Goal: Transaction & Acquisition: Purchase product/service

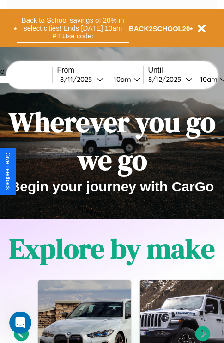
click at [73, 28] on button "Back to School savings of 20% in select cities! Ends 9/1 at 10am PT. Use code:" at bounding box center [73, 28] width 112 height 29
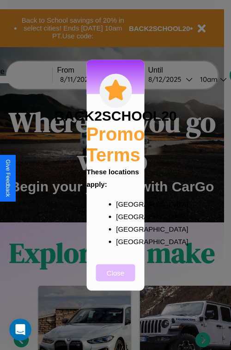
click at [116, 279] on button "Close" at bounding box center [115, 272] width 39 height 17
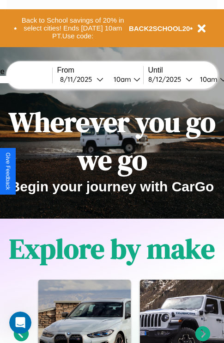
click at [31, 79] on input "text" at bounding box center [17, 79] width 69 height 7
type input "**********"
click at [93, 79] on div "8 / 11 / 2025" at bounding box center [78, 79] width 37 height 9
select select "*"
select select "****"
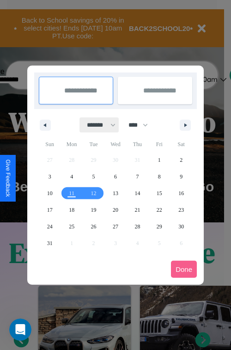
click at [97, 125] on select "******* ******** ***** ***** *** **** **** ****** ********* ******* ******** **…" at bounding box center [99, 124] width 39 height 15
select select "*"
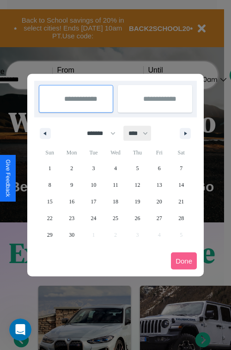
click at [142, 133] on select "**** **** **** **** **** **** **** **** **** **** **** **** **** **** **** ****…" at bounding box center [138, 133] width 28 height 15
select select "****"
click at [137, 185] on span "11" at bounding box center [138, 185] width 6 height 17
type input "**********"
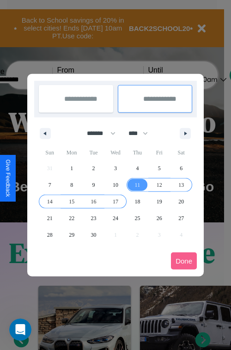
click at [115, 201] on span "17" at bounding box center [116, 201] width 6 height 17
type input "**********"
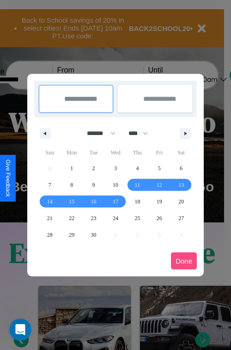
click at [184, 261] on button "Done" at bounding box center [184, 261] width 26 height 17
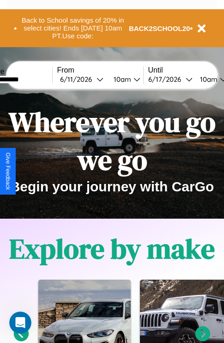
scroll to position [0, 33]
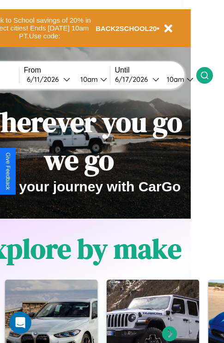
click at [210, 75] on icon at bounding box center [204, 75] width 9 height 9
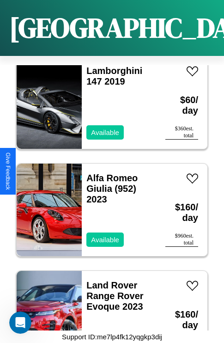
scroll to position [786, 0]
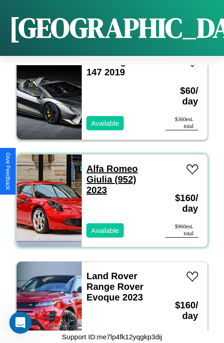
click at [109, 164] on link "Alfa Romeo Giulia (952) 2023" at bounding box center [111, 179] width 51 height 31
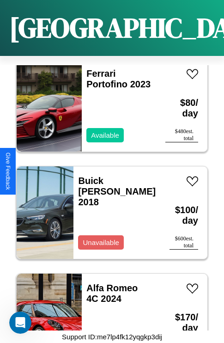
scroll to position [11731, 0]
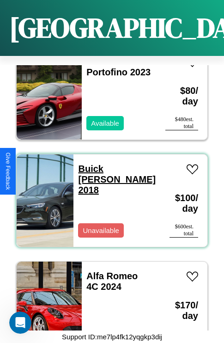
click at [96, 164] on link "Buick Cascada 2018" at bounding box center [117, 179] width 78 height 31
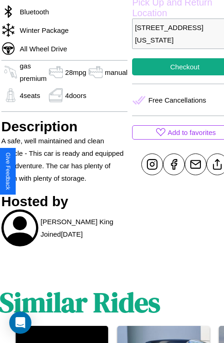
scroll to position [322, 33]
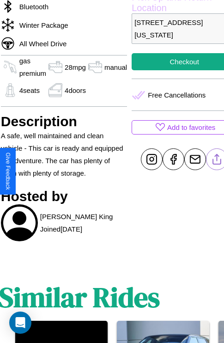
click at [217, 161] on line at bounding box center [217, 157] width 0 height 6
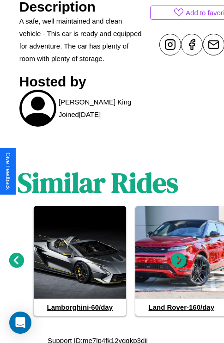
scroll to position [440, 14]
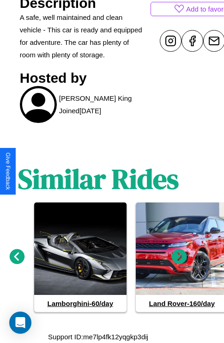
click at [17, 257] on icon at bounding box center [17, 256] width 15 height 15
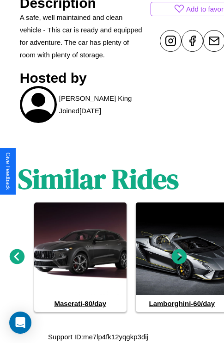
click at [179, 257] on icon at bounding box center [179, 256] width 15 height 15
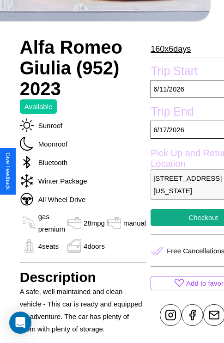
scroll to position [43, 14]
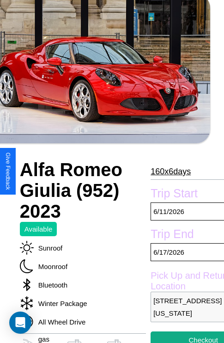
click at [170, 172] on p "160 x 6 days" at bounding box center [171, 171] width 40 height 15
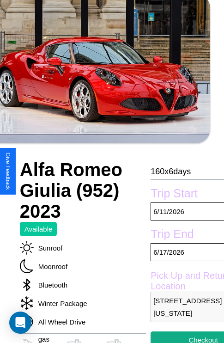
click at [170, 172] on p "160 x 6 days" at bounding box center [171, 171] width 40 height 15
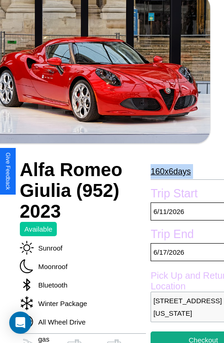
click at [170, 172] on p "160 x 6 days" at bounding box center [171, 171] width 40 height 15
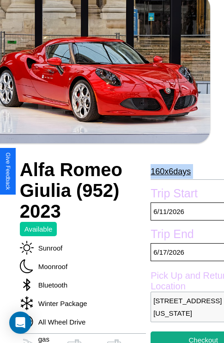
click at [170, 172] on p "160 x 6 days" at bounding box center [171, 171] width 40 height 15
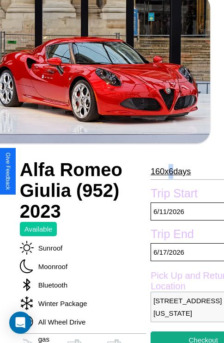
click at [170, 172] on p "160 x 6 days" at bounding box center [171, 171] width 40 height 15
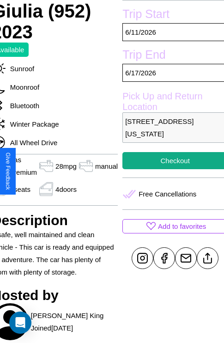
scroll to position [224, 42]
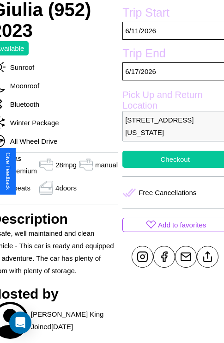
click at [171, 168] on button "Checkout" at bounding box center [175, 159] width 105 height 17
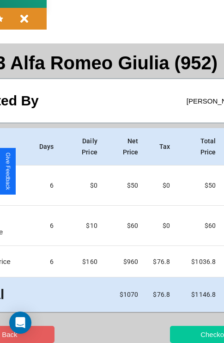
click at [179, 334] on button "Checkout" at bounding box center [215, 334] width 90 height 17
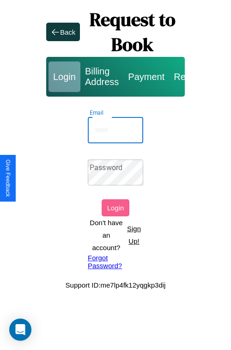
click at [116, 130] on input "Email" at bounding box center [116, 130] width 56 height 26
type input "**********"
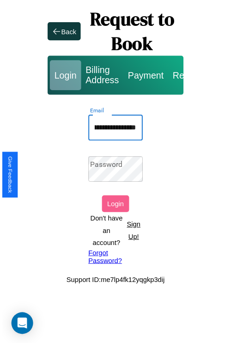
scroll to position [0, 0]
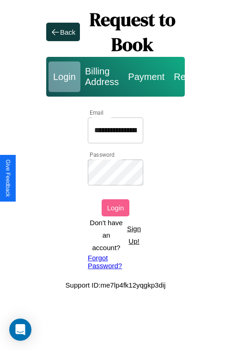
click at [116, 208] on button "Login" at bounding box center [116, 207] width 28 height 17
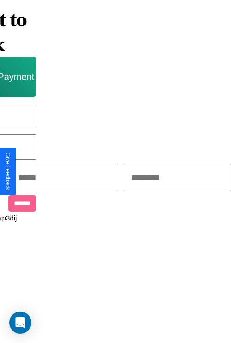
scroll to position [0, 157]
